Goal: Task Accomplishment & Management: Complete application form

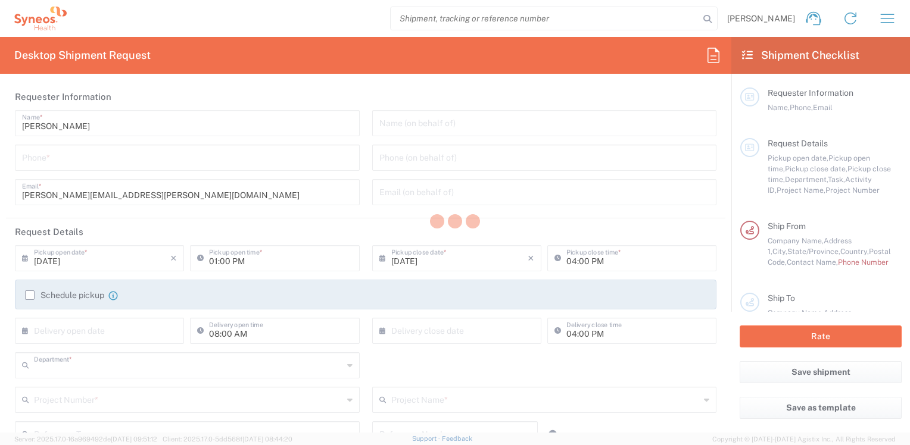
type input "8410"
type input "North Carolina"
type input "United States"
type input "Syneos Health, LLC-Morrisville NC US"
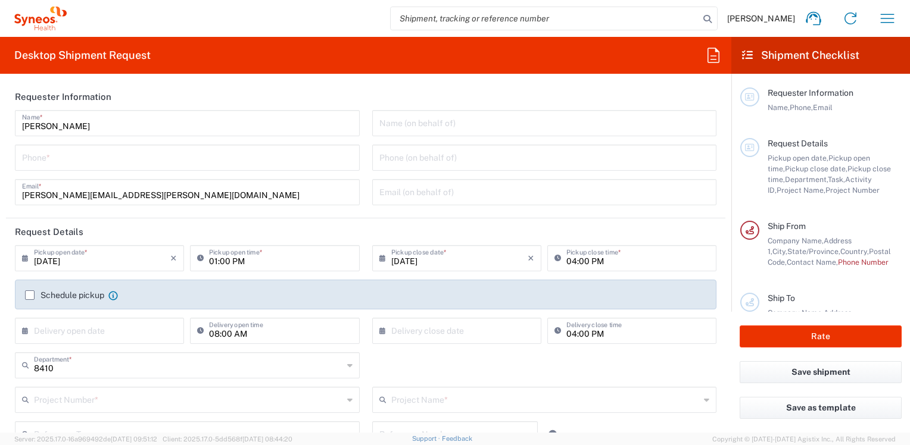
click at [91, 158] on input "tel" at bounding box center [187, 156] width 331 height 21
click at [91, 158] on input "732" at bounding box center [187, 156] width 331 height 21
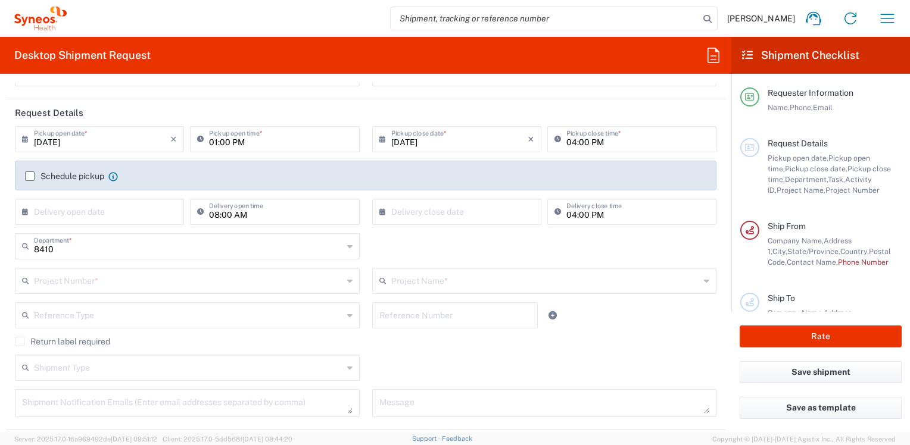
type input "7325375052"
click at [93, 288] on input "text" at bounding box center [188, 280] width 309 height 21
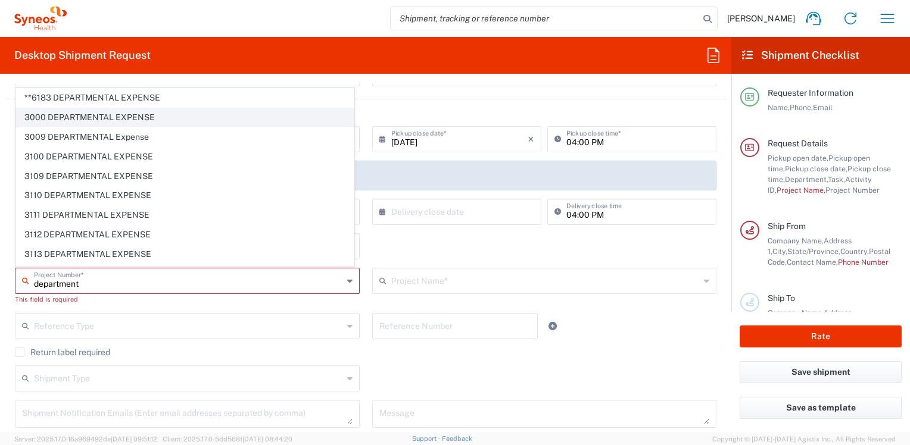
click at [80, 124] on span "3000 DEPARTMENTAL EXPENSE" at bounding box center [185, 117] width 338 height 18
type input "3000 DEPARTMENTAL EXPENSE"
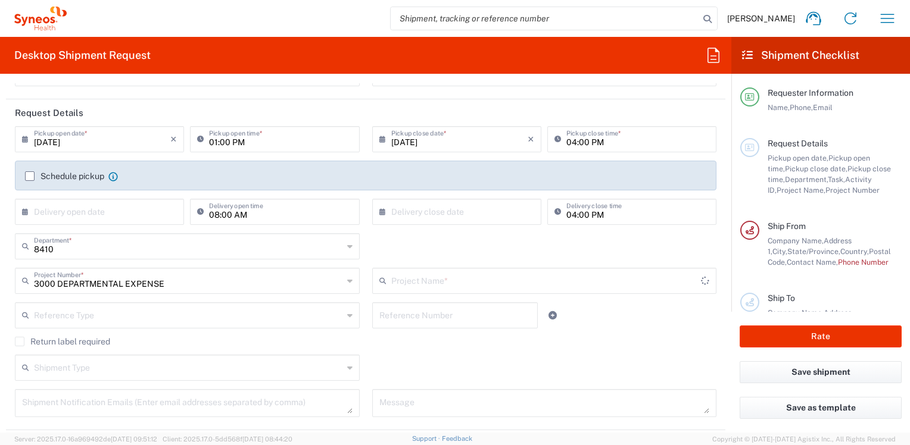
type input "3000 DEPARTMENTAL EXPENSE"
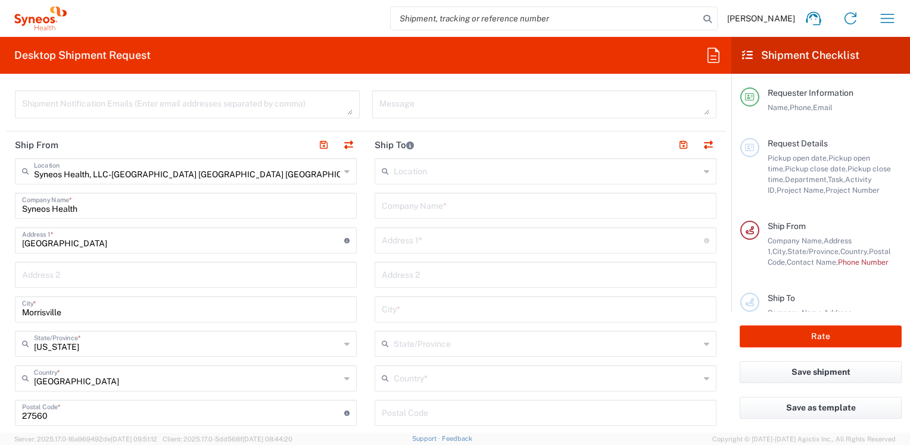
scroll to position [536, 0]
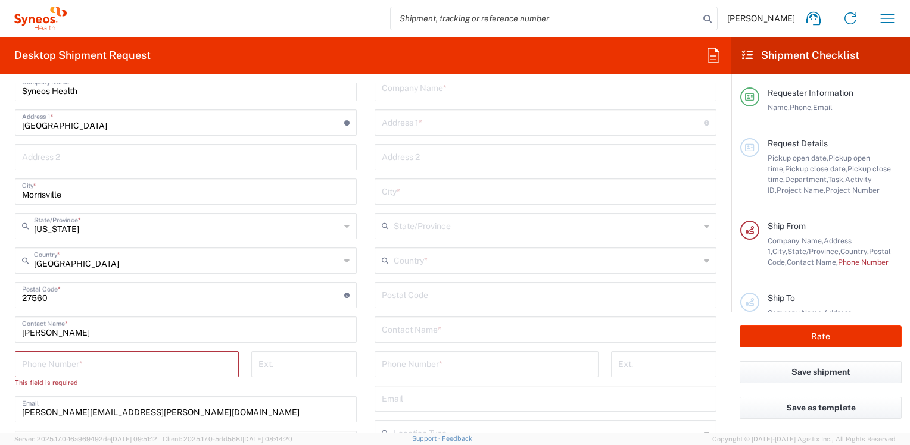
click at [95, 354] on input "tel" at bounding box center [127, 363] width 210 height 21
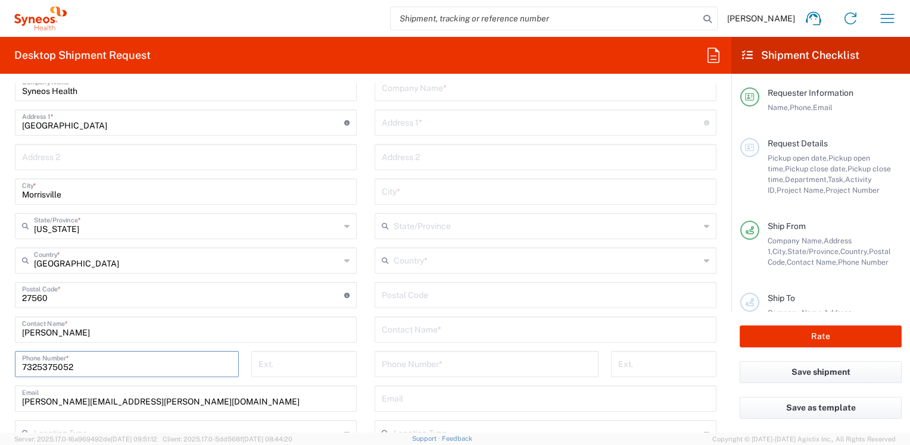
type input "7325375052"
click at [434, 265] on input "text" at bounding box center [547, 260] width 306 height 21
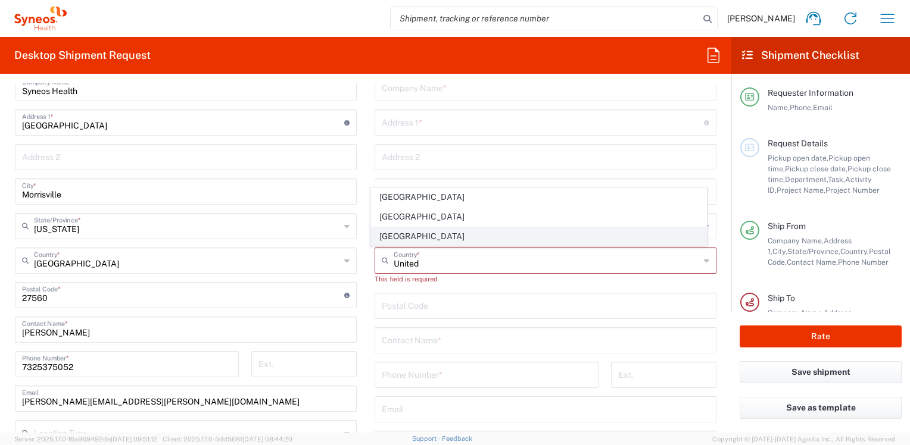
click at [388, 234] on span "United States" at bounding box center [538, 236] width 335 height 18
type input "United States"
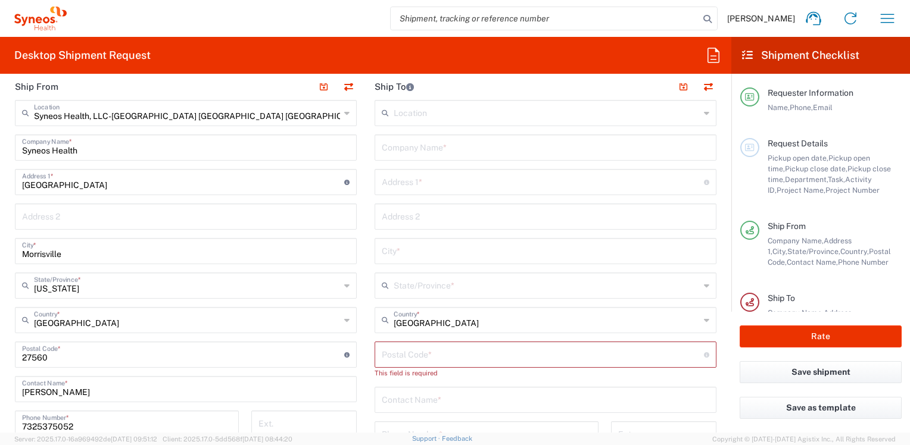
scroll to position [417, 0]
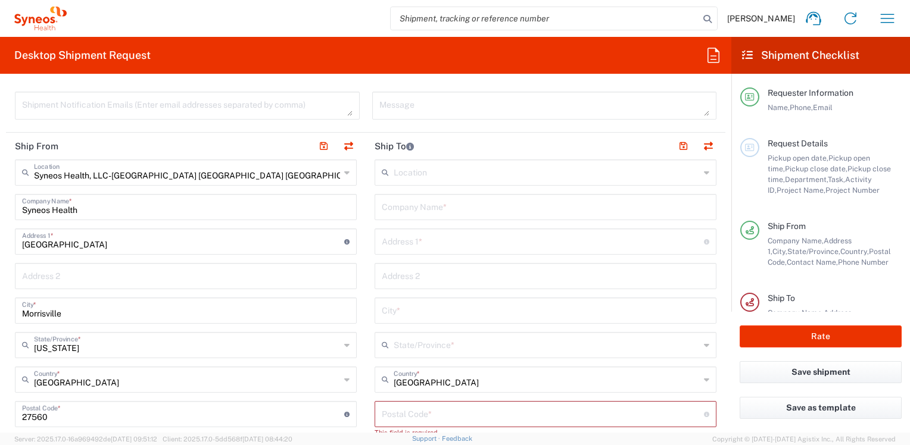
click at [395, 214] on input "text" at bounding box center [546, 206] width 328 height 21
type input "Nicholette Severe"
click at [403, 242] on input "text" at bounding box center [543, 240] width 322 height 21
type input "1016 5th Street"
type input "Moosic"
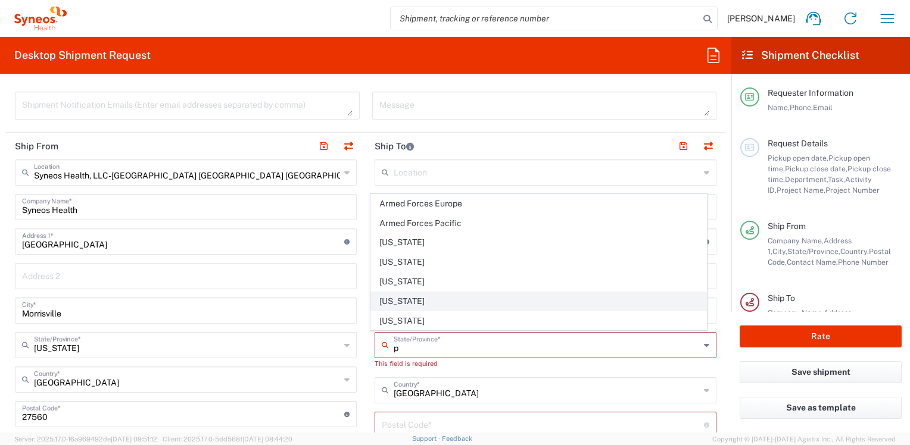
click at [395, 306] on span "Pennsylvania" at bounding box center [538, 301] width 335 height 18
type input "Pennsylvania"
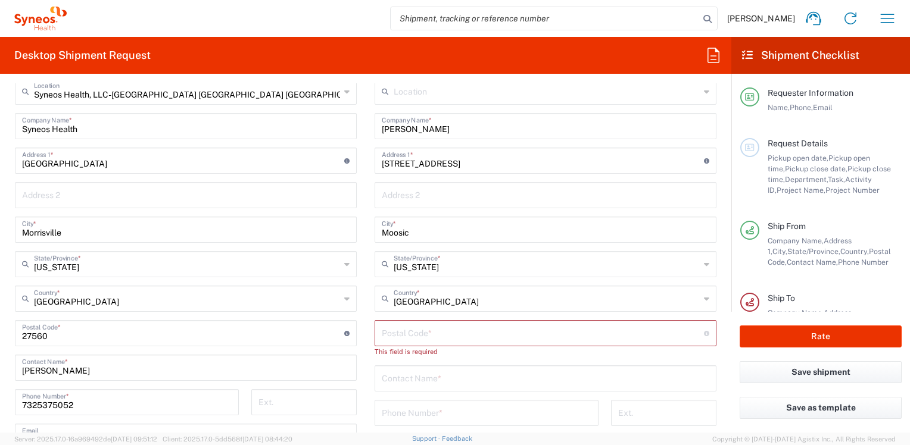
scroll to position [536, 0]
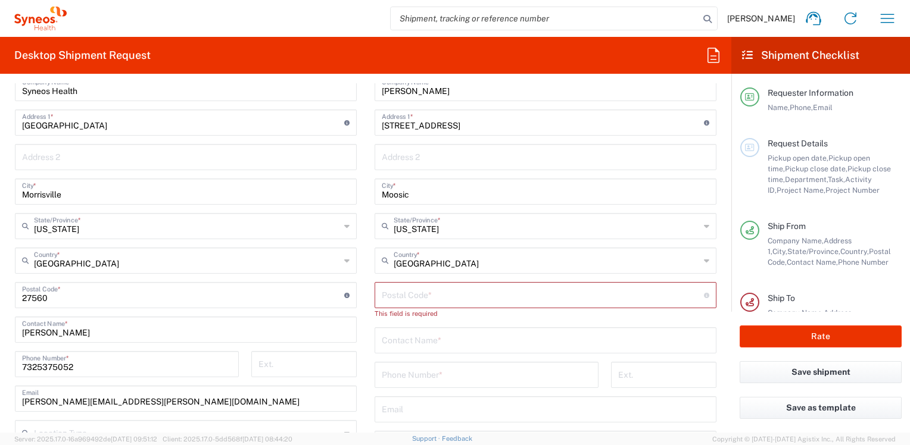
click at [400, 297] on input "undefined" at bounding box center [543, 294] width 322 height 21
type input "18507"
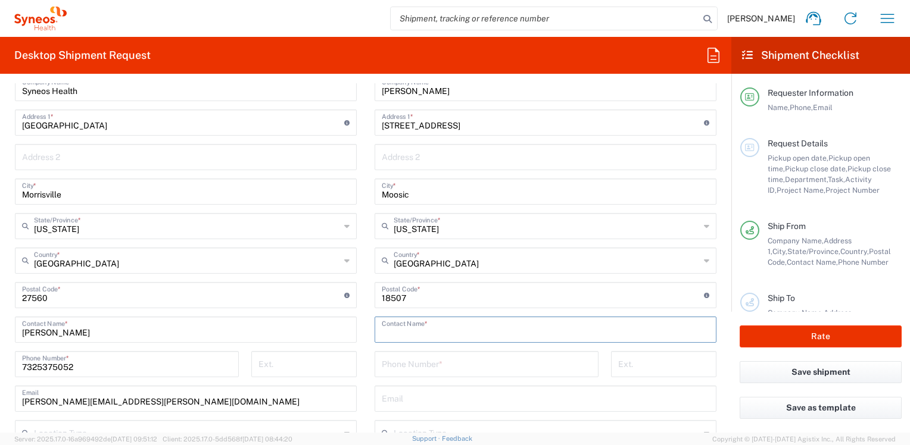
type input "B"
type input "Nicholette Severe"
click at [400, 358] on input "tel" at bounding box center [487, 363] width 210 height 21
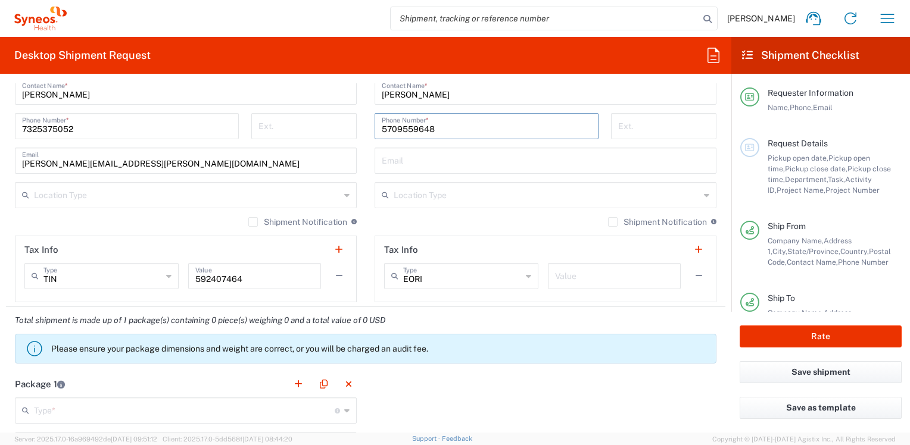
scroll to position [893, 0]
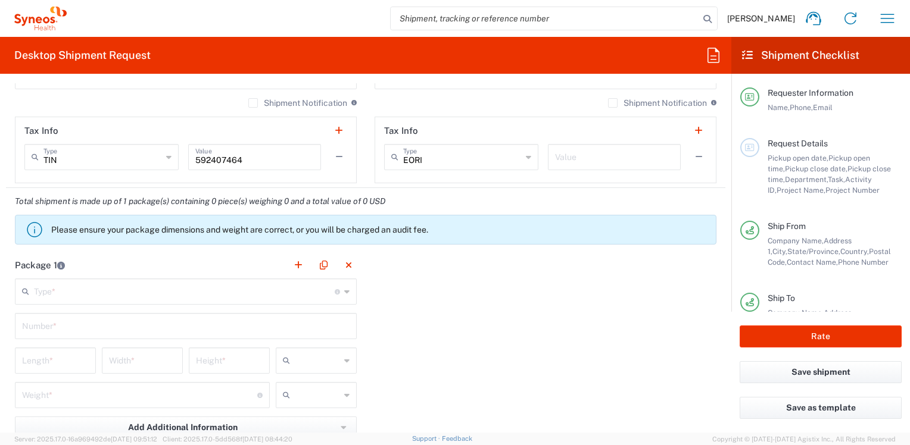
type input "5709559648"
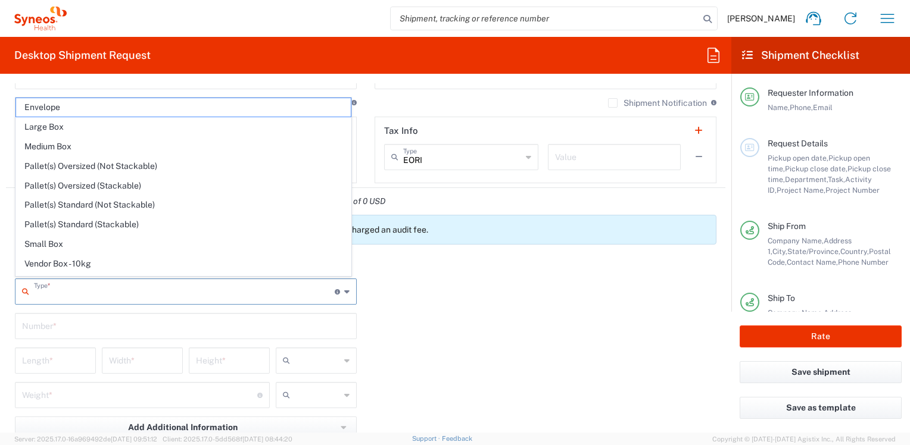
click at [63, 289] on input "text" at bounding box center [184, 290] width 301 height 21
click at [46, 107] on span "Envelope" at bounding box center [183, 107] width 335 height 18
type input "Envelope"
type input "1"
type input "9.5"
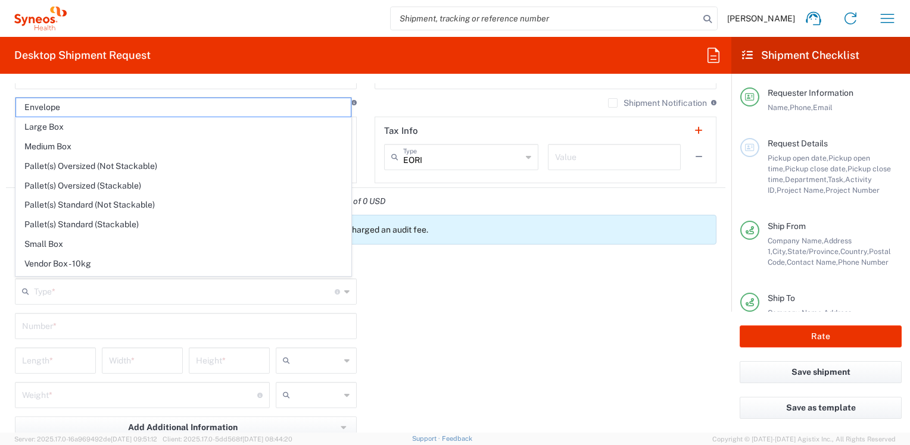
type input "12.5"
type input "0.25"
type input "in"
type input "0.45"
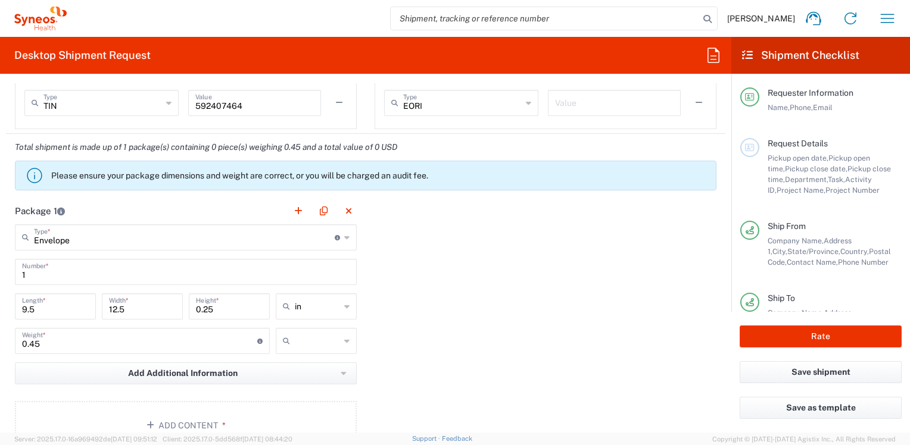
scroll to position [1012, 0]
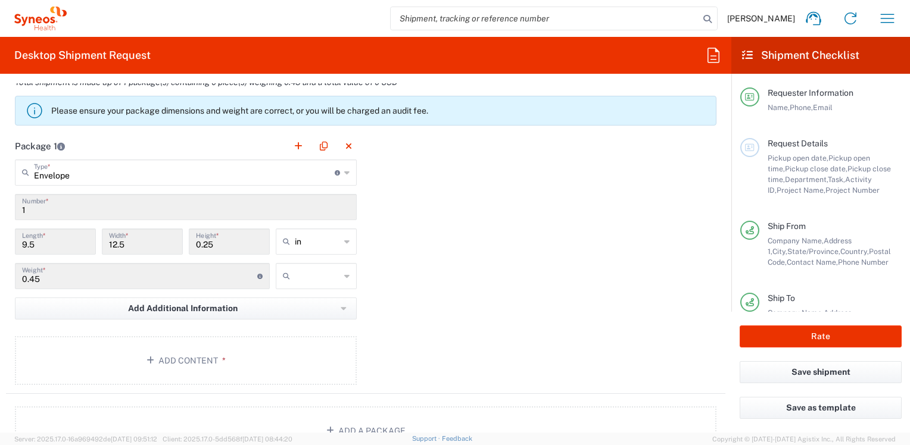
click at [283, 282] on icon at bounding box center [289, 276] width 12 height 19
click at [297, 278] on input "text" at bounding box center [317, 276] width 45 height 19
click at [290, 321] on span "lbs" at bounding box center [311, 320] width 77 height 18
type input "lbs"
click at [172, 354] on button "Add Content *" at bounding box center [186, 360] width 342 height 49
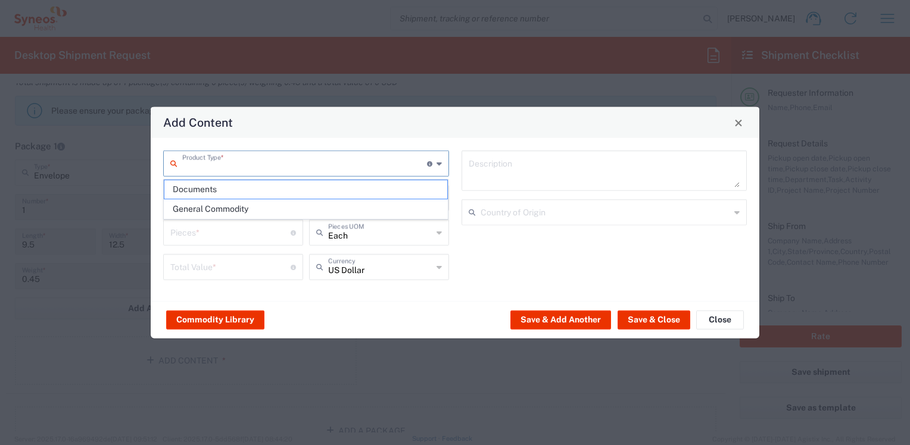
click at [195, 159] on input "text" at bounding box center [304, 162] width 245 height 21
click at [194, 189] on span "Documents" at bounding box center [305, 189] width 283 height 18
type input "Documents"
type input "1"
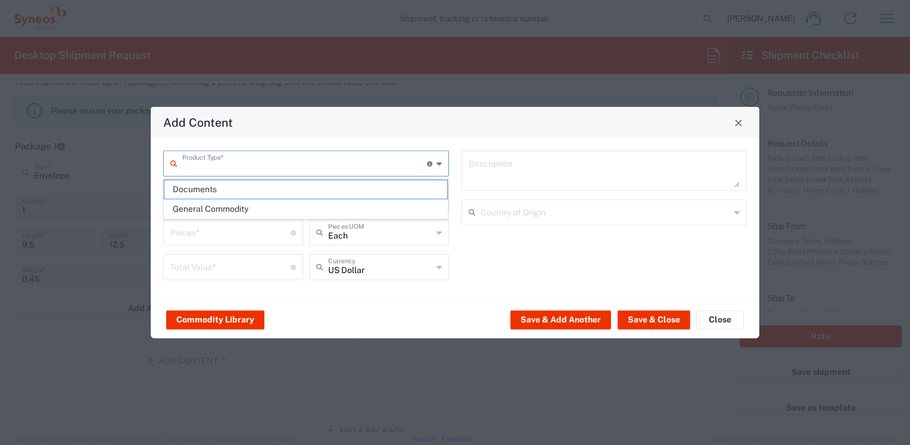
type input "1"
type textarea "Documents"
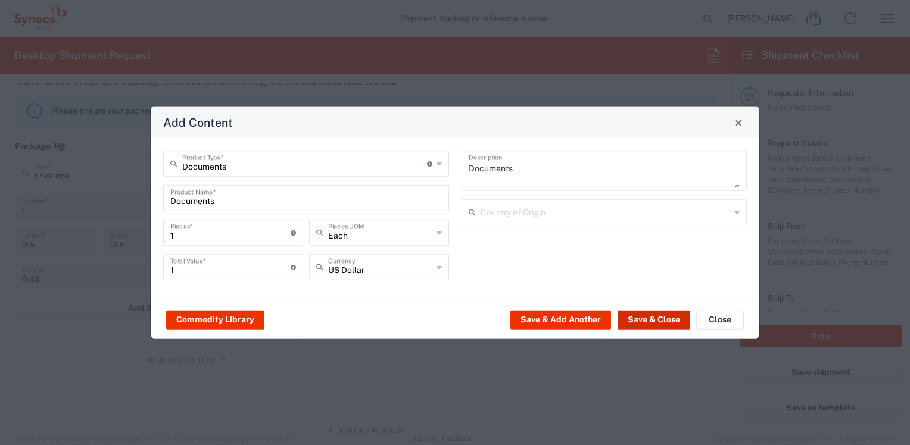
click at [656, 317] on button "Save & Close" at bounding box center [654, 319] width 73 height 19
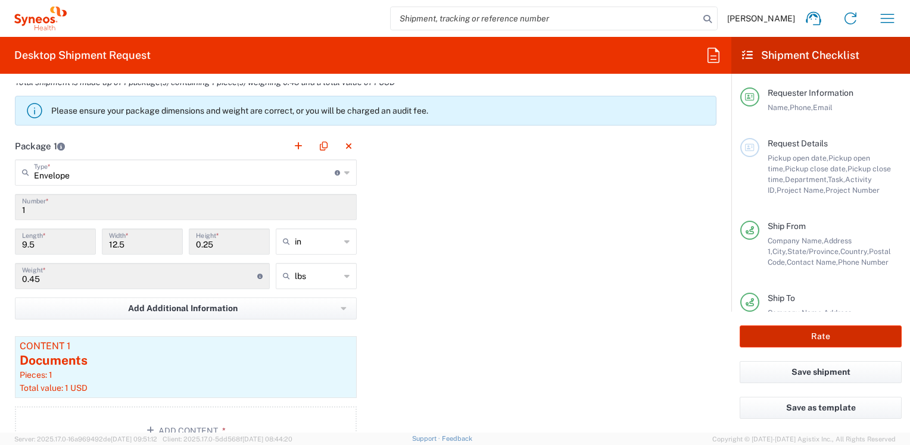
click at [826, 333] on button "Rate" at bounding box center [821, 337] width 162 height 22
type input "3000 DEPARTMENTAL EXPENSE"
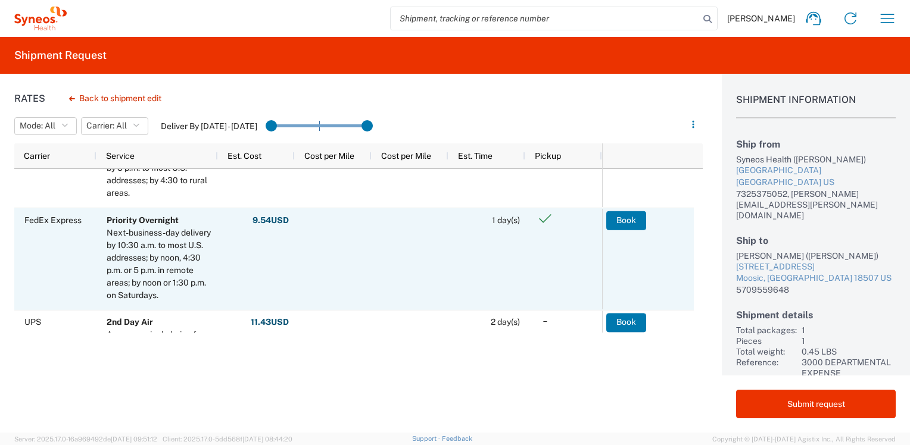
scroll to position [179, 0]
click at [623, 222] on button "Book" at bounding box center [626, 221] width 40 height 19
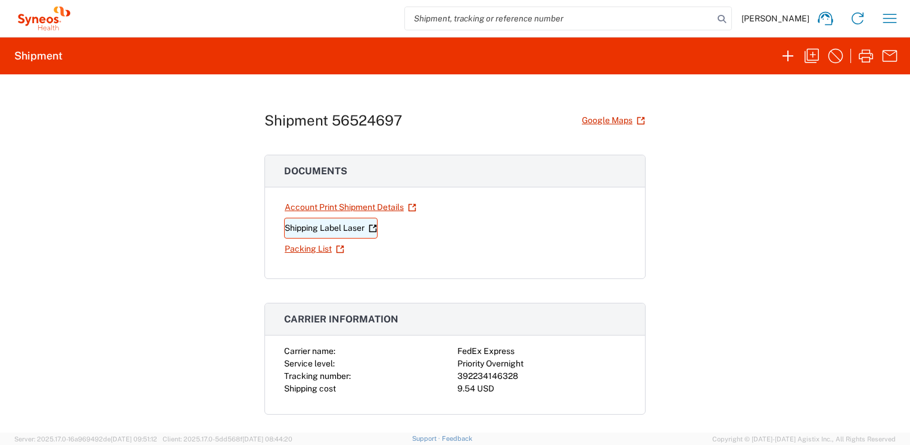
click at [322, 225] on link "Shipping Label Laser" at bounding box center [330, 228] width 93 height 21
